Goal: Communication & Community: Answer question/provide support

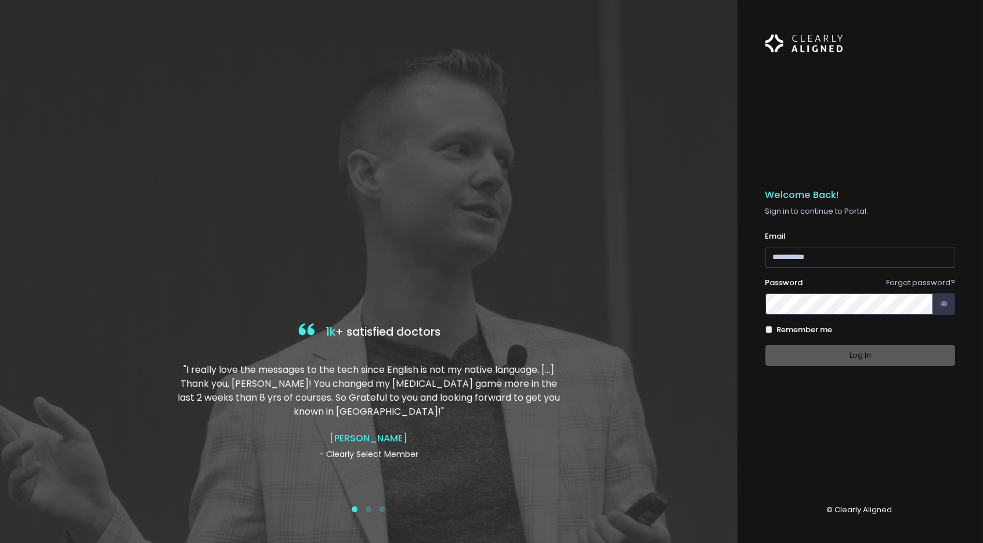
type input "**********"
click at [872, 345] on button "Log In" at bounding box center [860, 355] width 190 height 21
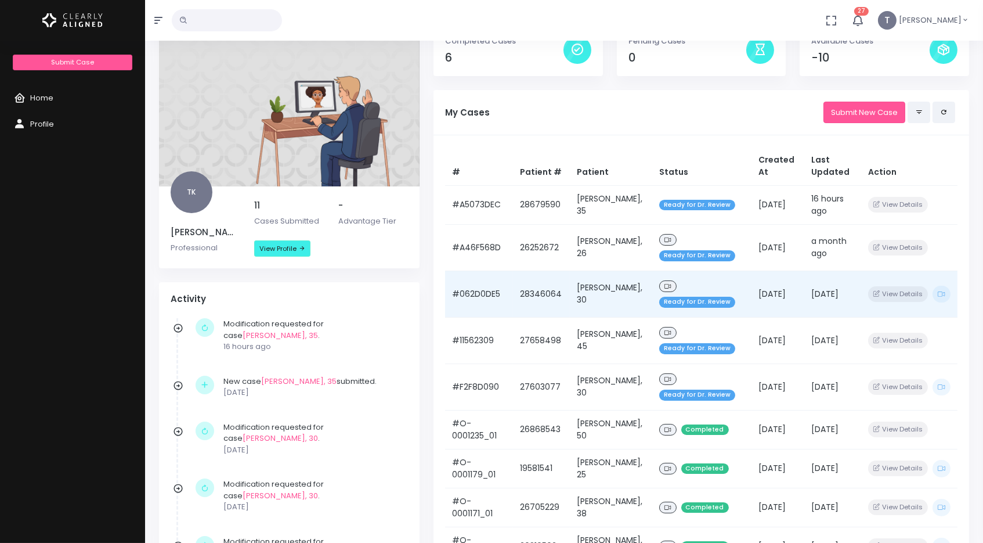
scroll to position [60, 0]
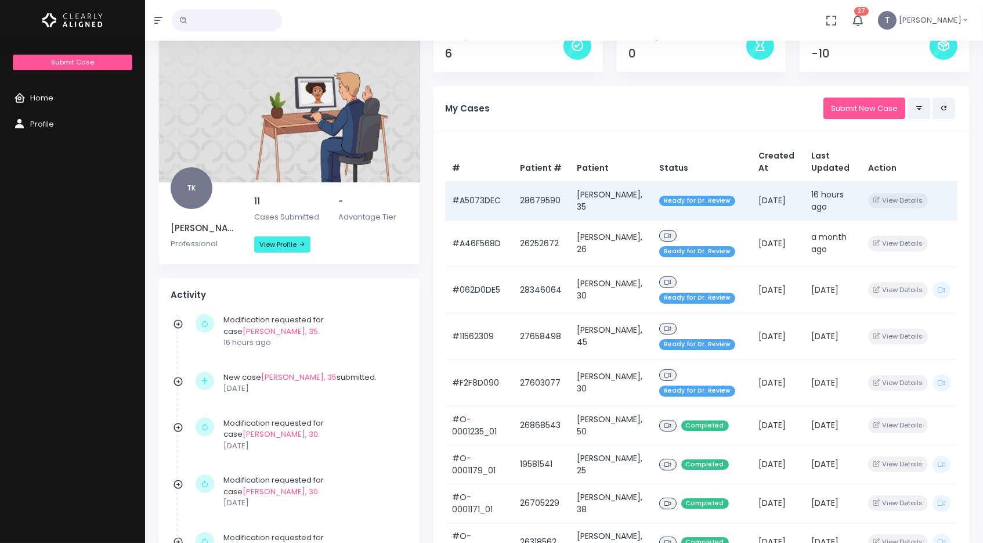
click at [615, 194] on td "[PERSON_NAME], 35" at bounding box center [611, 200] width 82 height 39
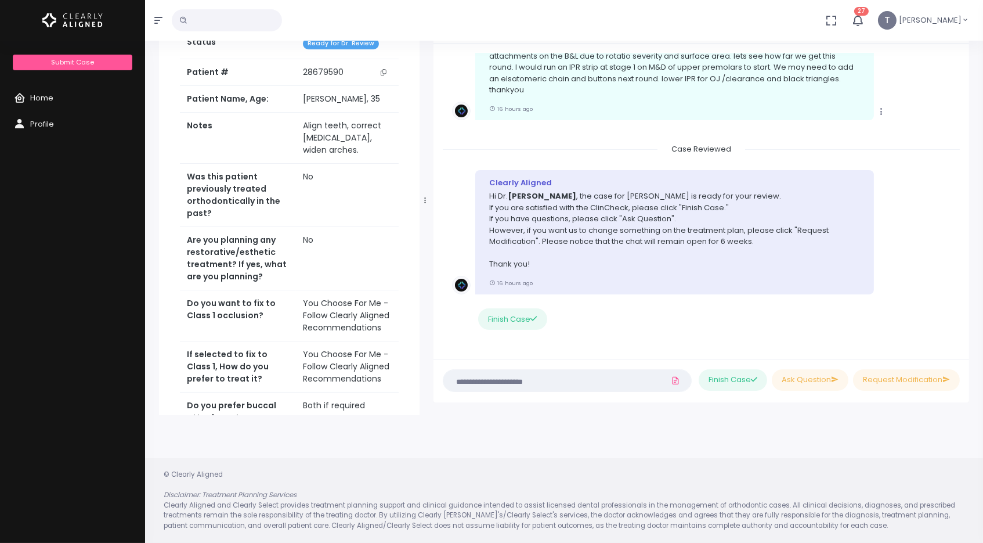
scroll to position [92, 0]
click at [506, 382] on textarea at bounding box center [544, 381] width 188 height 13
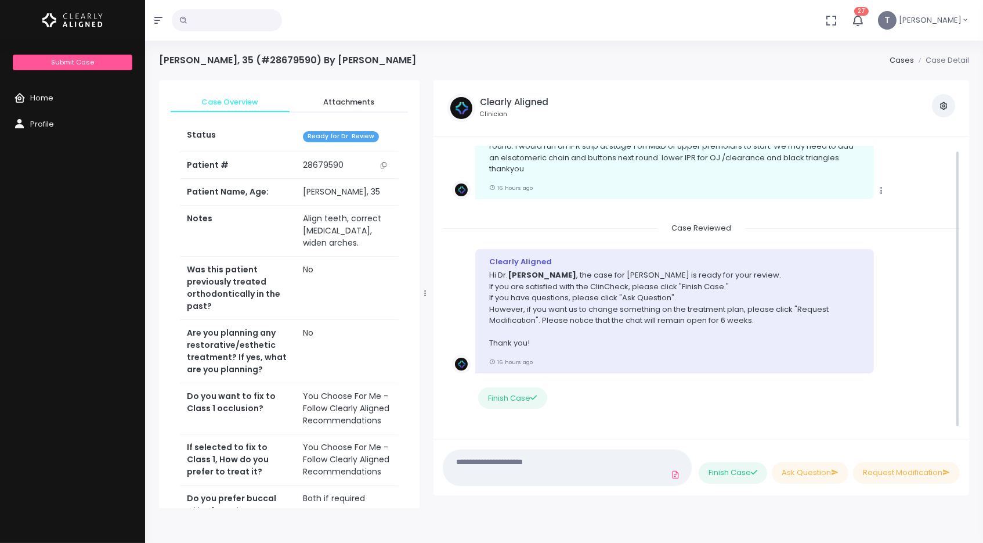
scroll to position [196, 0]
click at [514, 471] on textarea at bounding box center [544, 467] width 188 height 26
click at [912, 472] on button "Request Modification" at bounding box center [906, 472] width 107 height 21
click at [579, 467] on ul "Please type in your modification requests here" at bounding box center [593, 474] width 178 height 21
click at [526, 461] on textarea at bounding box center [544, 467] width 188 height 26
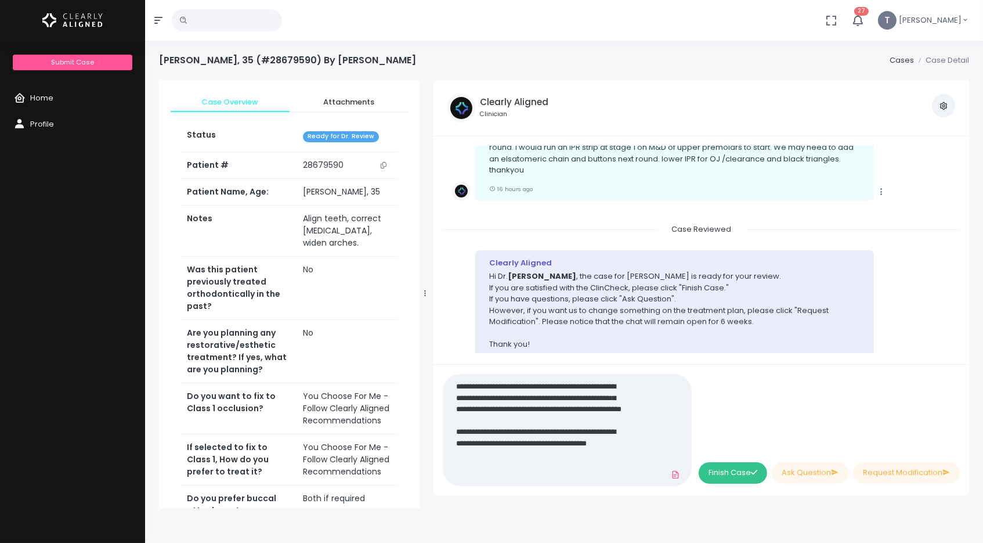
scroll to position [0, 0]
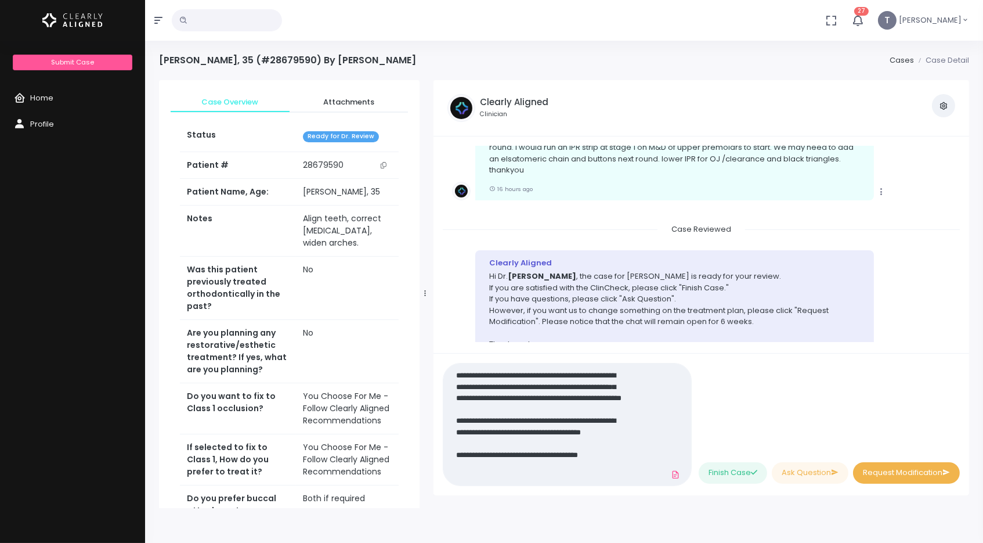
type textarea "**********"
click at [902, 475] on button "Request Modification" at bounding box center [906, 472] width 107 height 21
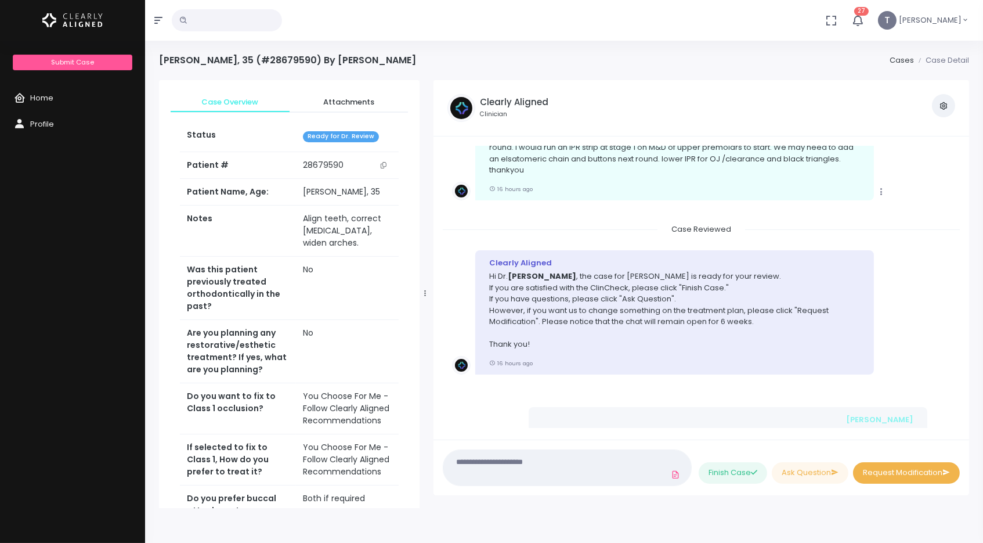
scroll to position [312, 0]
